Goal: Task Accomplishment & Management: Manage account settings

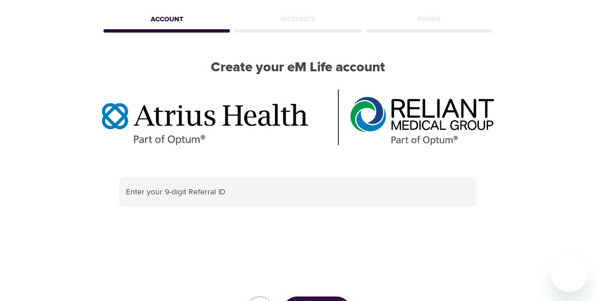
scroll to position [146, 0]
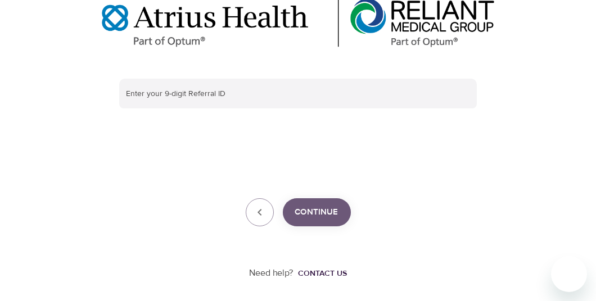
click at [315, 212] on span "Continue" at bounding box center [316, 212] width 43 height 15
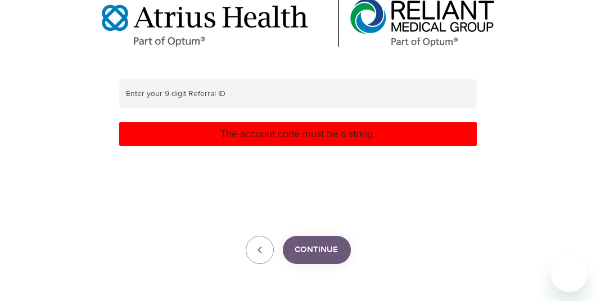
drag, startPoint x: 315, startPoint y: 247, endPoint x: 311, endPoint y: 239, distance: 9.1
click at [314, 245] on span "Continue" at bounding box center [316, 250] width 43 height 15
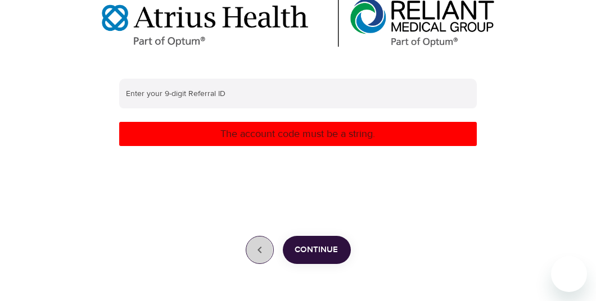
click at [260, 249] on icon "button" at bounding box center [259, 249] width 13 height 13
click at [260, 251] on icon "button" at bounding box center [259, 249] width 13 height 13
click at [449, 17] on img at bounding box center [298, 19] width 392 height 56
click at [253, 247] on icon "button" at bounding box center [259, 249] width 13 height 13
click at [264, 256] on icon "button" at bounding box center [259, 249] width 13 height 13
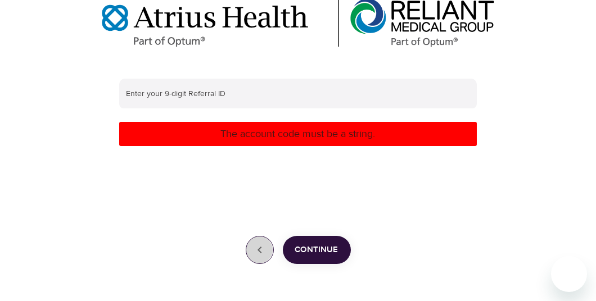
click at [263, 254] on icon "button" at bounding box center [259, 249] width 13 height 13
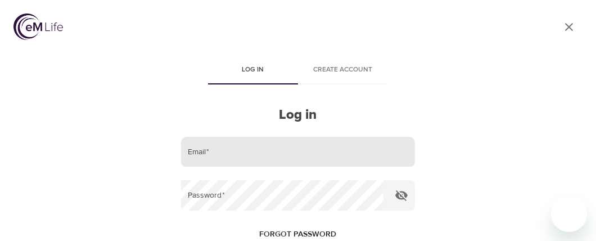
click at [242, 146] on input "email" at bounding box center [298, 152] width 234 height 30
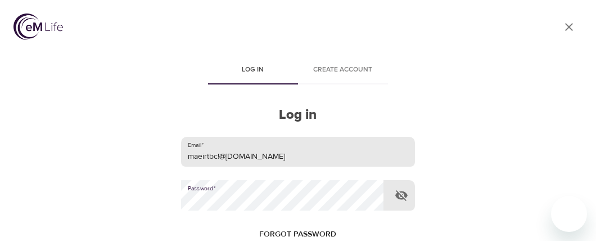
click at [208, 157] on input "maeirtbc!@[DOMAIN_NAME]" at bounding box center [298, 152] width 234 height 30
click at [219, 155] on input "marietbc!@[DOMAIN_NAME]" at bounding box center [298, 152] width 234 height 30
type input "[EMAIL_ADDRESS][DOMAIN_NAME]"
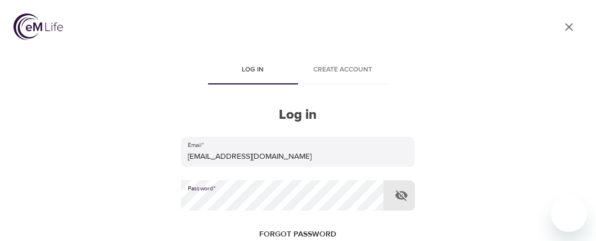
click at [404, 195] on icon "button" at bounding box center [401, 195] width 12 height 11
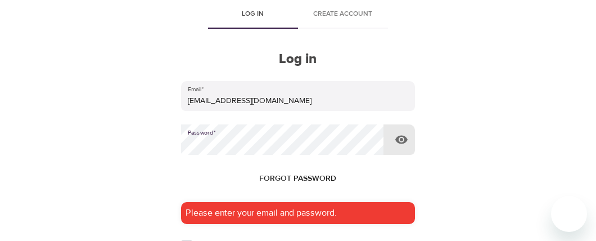
scroll to position [56, 0]
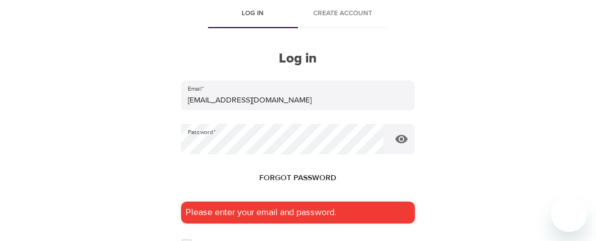
click at [290, 212] on div "Please enter your email and password." at bounding box center [298, 212] width 234 height 22
click at [245, 146] on div at bounding box center [298, 139] width 234 height 30
click at [309, 177] on span "Forgot password" at bounding box center [297, 178] width 77 height 14
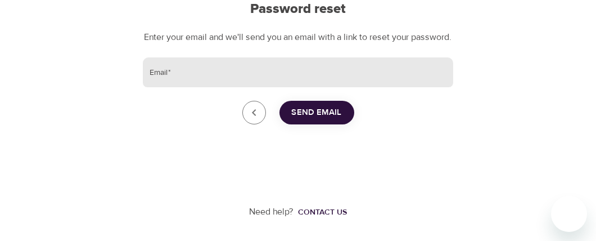
click at [290, 79] on input "Email   *" at bounding box center [298, 72] width 310 height 30
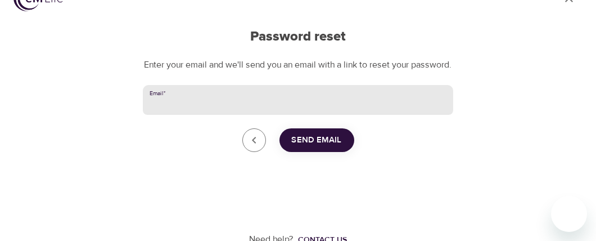
scroll to position [22, 0]
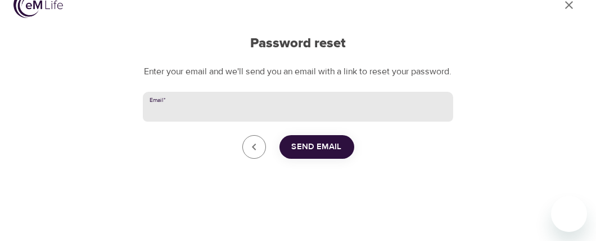
click at [190, 122] on input "Email   *" at bounding box center [298, 107] width 310 height 30
type input "[EMAIL_ADDRESS][DOMAIN_NAME]"
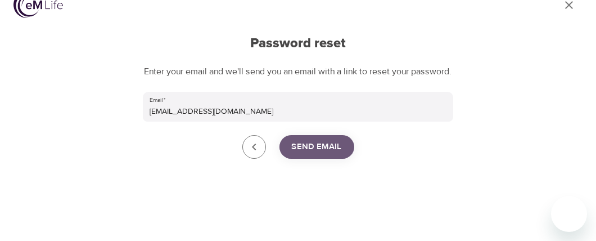
click at [324, 154] on span "Send Email" at bounding box center [317, 146] width 50 height 15
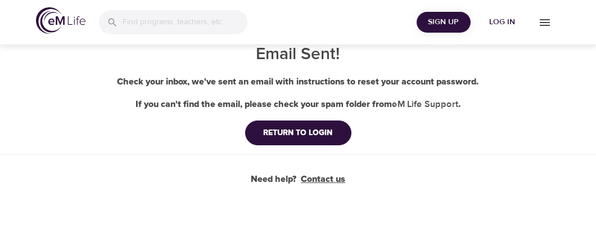
click at [306, 180] on link "Contact us" at bounding box center [323, 179] width 44 height 13
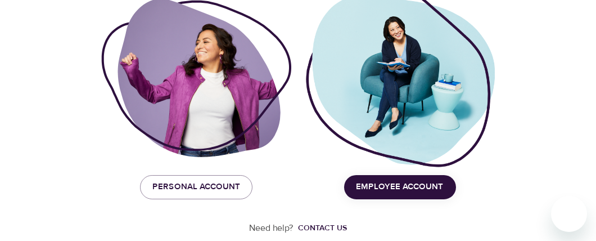
scroll to position [231, 0]
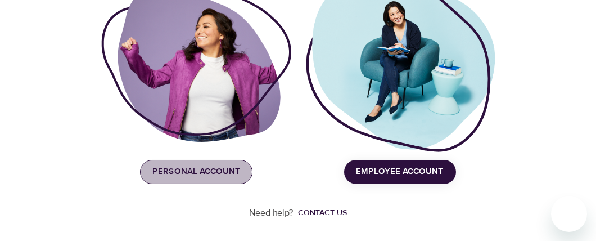
click at [189, 171] on span "Personal Account" at bounding box center [196, 171] width 88 height 15
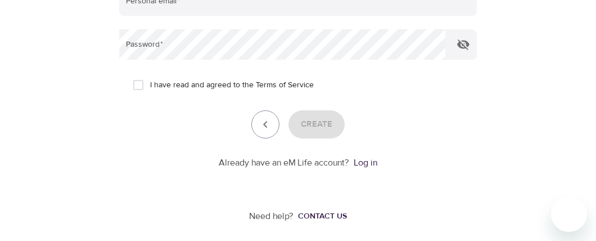
scroll to position [259, 0]
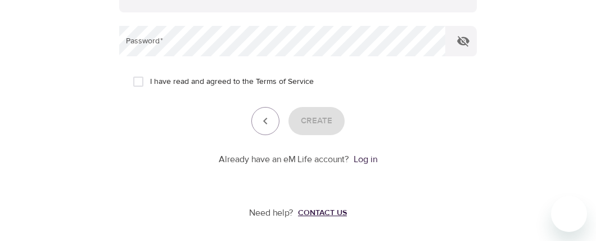
click at [323, 212] on div "Contact us" at bounding box center [322, 212] width 49 height 11
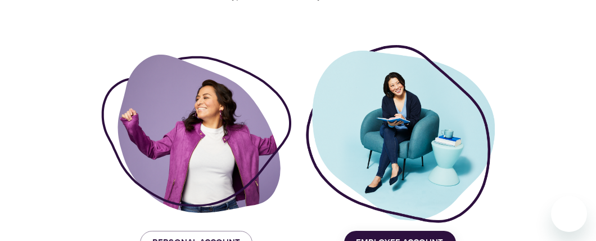
scroll to position [219, 0]
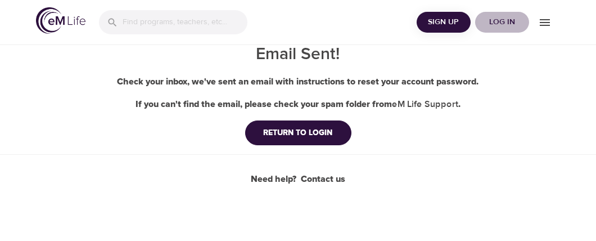
click at [500, 20] on span "Log in" at bounding box center [502, 22] width 45 height 14
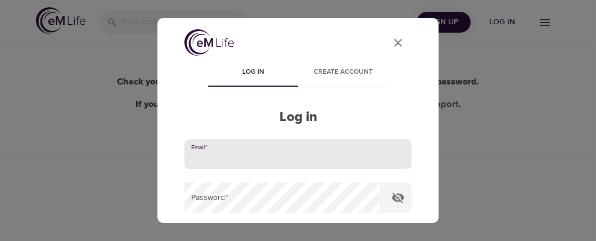
click at [220, 152] on input "email" at bounding box center [297, 154] width 227 height 30
type input "[EMAIL_ADDRESS][DOMAIN_NAME]"
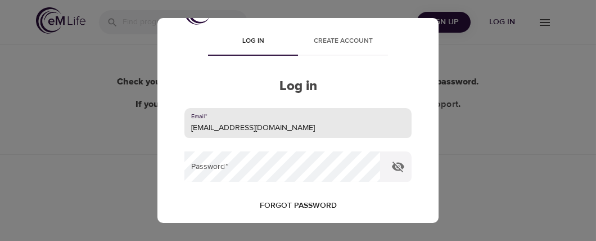
scroll to position [31, 0]
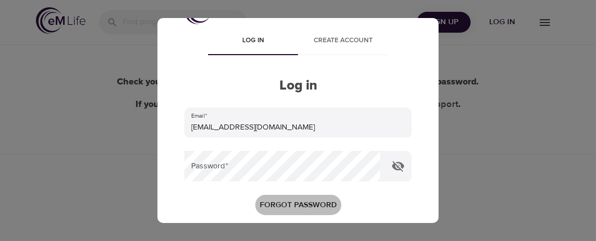
click at [312, 209] on span "Forgot password" at bounding box center [298, 205] width 77 height 14
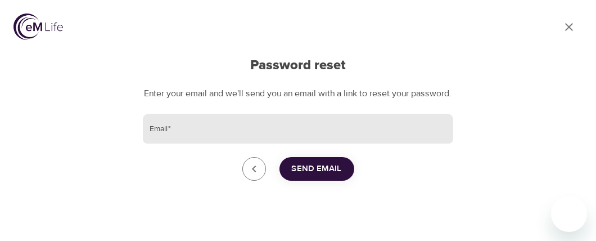
click at [200, 144] on input "Email   *" at bounding box center [298, 129] width 310 height 30
type input "[EMAIL_ADDRESS][DOMAIN_NAME]"
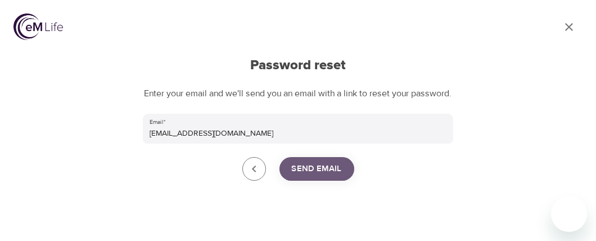
click at [314, 176] on span "Send Email" at bounding box center [317, 168] width 50 height 15
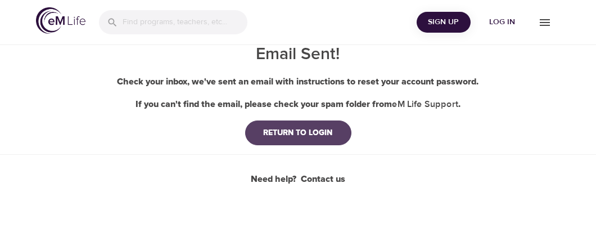
click at [298, 132] on div "RETURN TO LOGIN" at bounding box center [298, 132] width 87 height 11
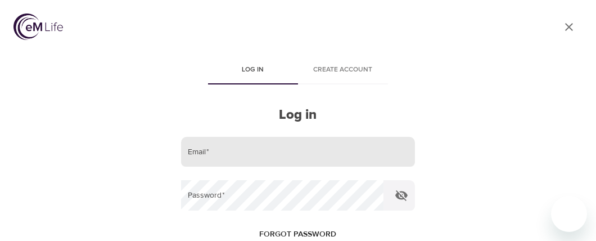
click at [245, 155] on input "email" at bounding box center [298, 152] width 234 height 30
type input "[EMAIL_ADDRESS][DOMAIN_NAME]"
click at [368, 147] on input "[EMAIL_ADDRESS][DOMAIN_NAME]" at bounding box center [298, 152] width 234 height 30
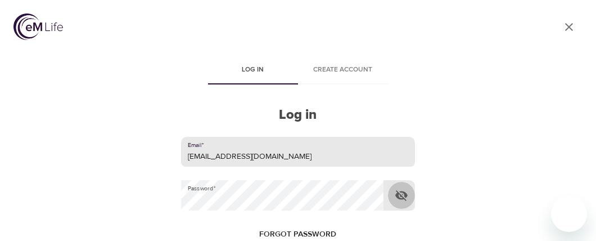
click at [402, 199] on icon "button" at bounding box center [401, 194] width 13 height 13
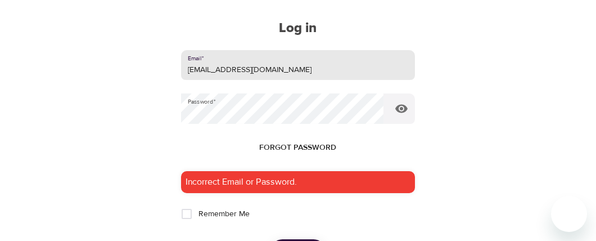
scroll to position [88, 0]
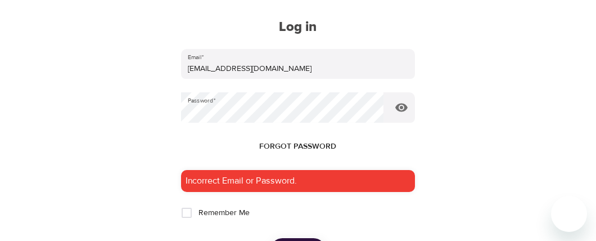
click at [282, 179] on div "Incorrect Email or Password." at bounding box center [298, 181] width 234 height 22
click at [281, 180] on div "Incorrect Email or Password." at bounding box center [298, 181] width 234 height 22
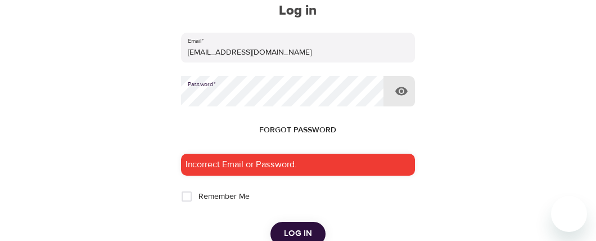
scroll to position [105, 0]
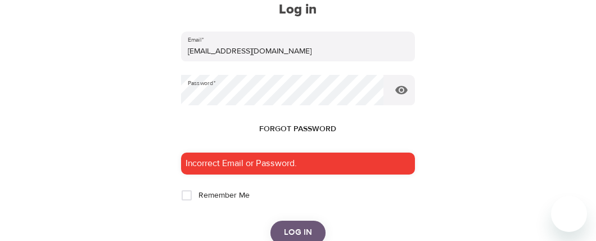
click at [301, 225] on span "Log in" at bounding box center [298, 232] width 28 height 15
click at [303, 228] on span "Log in" at bounding box center [298, 232] width 28 height 15
click at [295, 230] on span "Log in" at bounding box center [298, 232] width 28 height 15
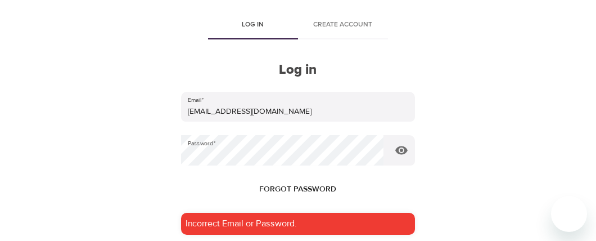
scroll to position [26, 0]
